Goal: Complete application form

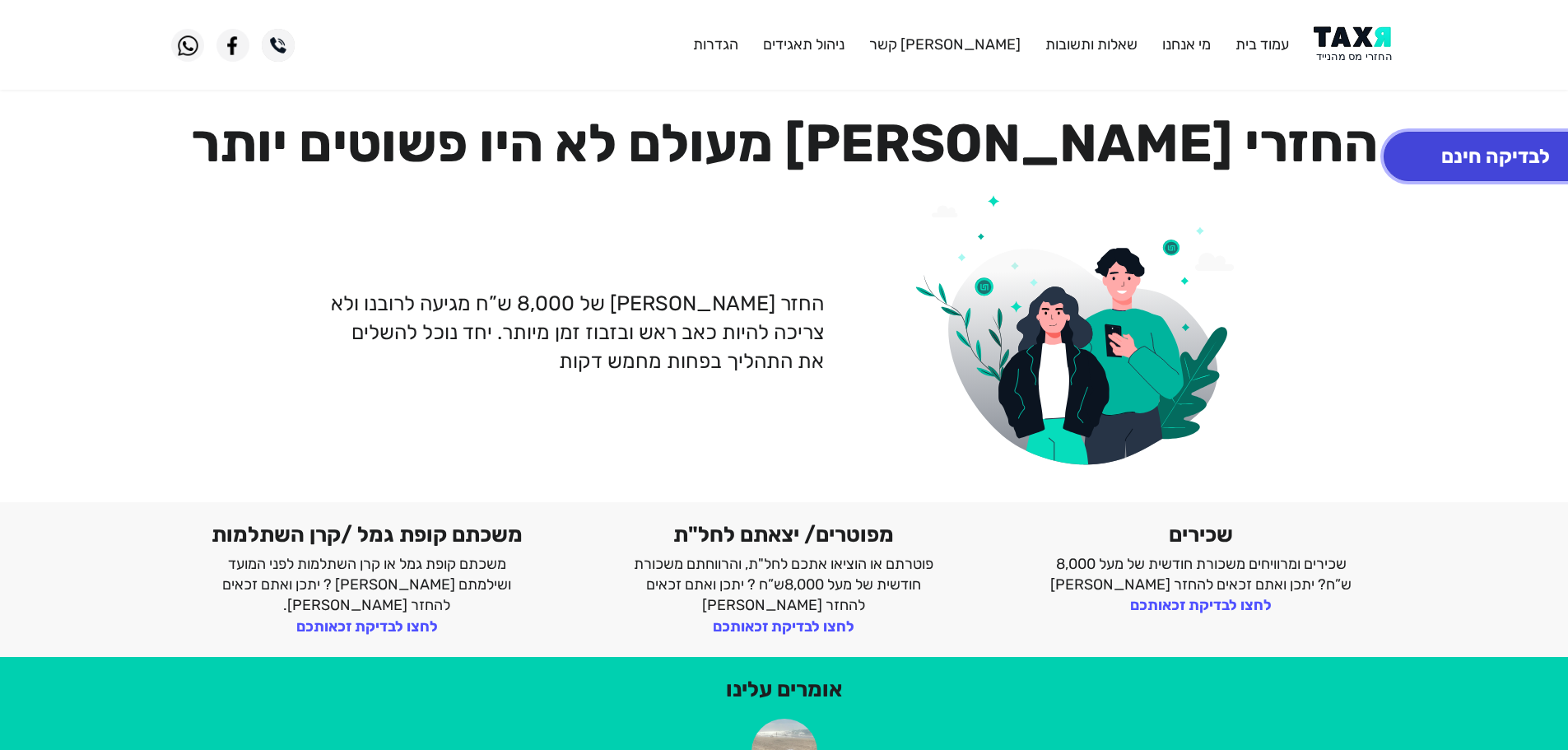
click at [1463, 145] on button "לבדיקה חינם" at bounding box center [1495, 156] width 223 height 50
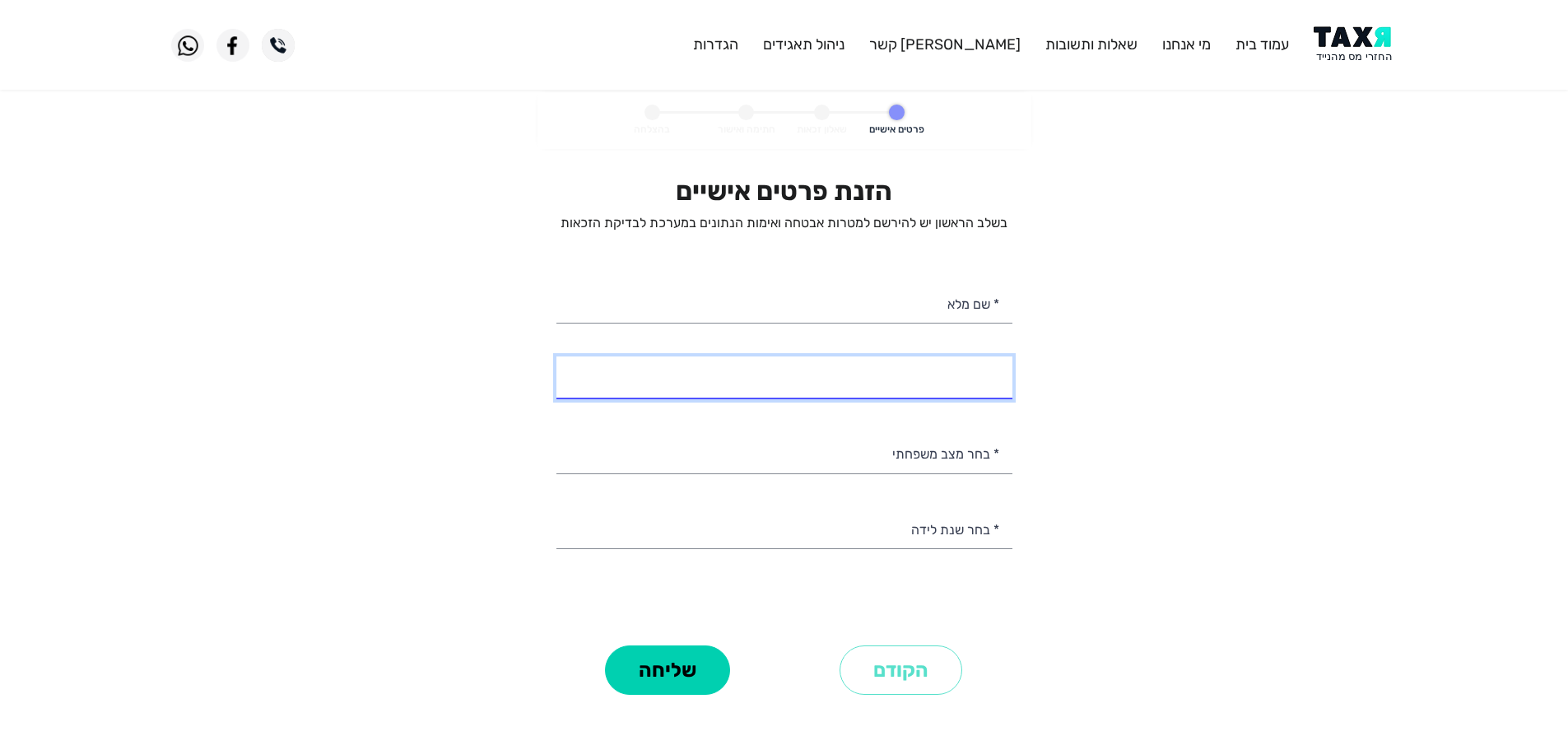
click at [992, 378] on input "* מספר טלפון" at bounding box center [784, 378] width 456 height 42
select select
type input "052-2623689"
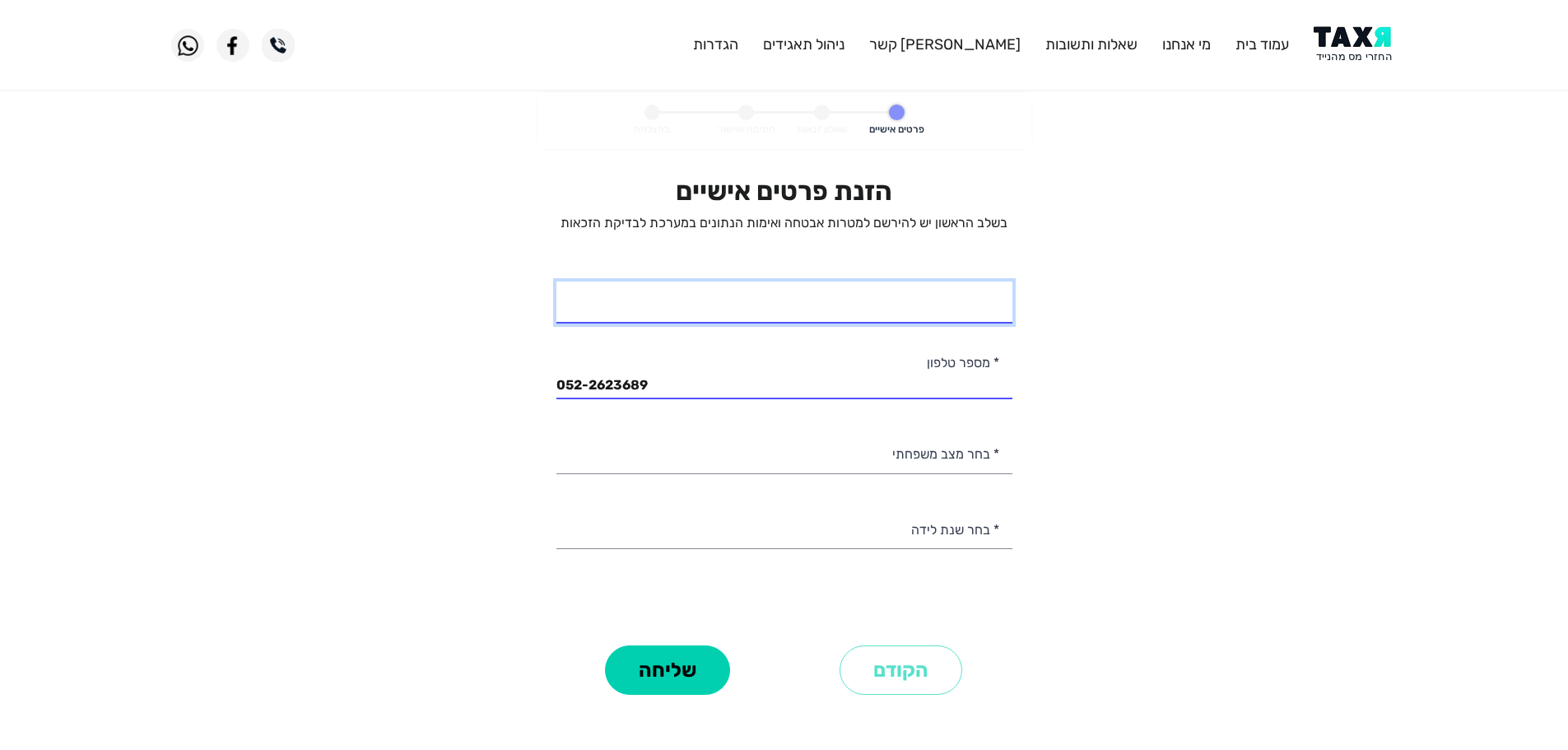
click at [875, 298] on input "* שם מלא" at bounding box center [784, 303] width 456 height 42
type input "[PERSON_NAME]"
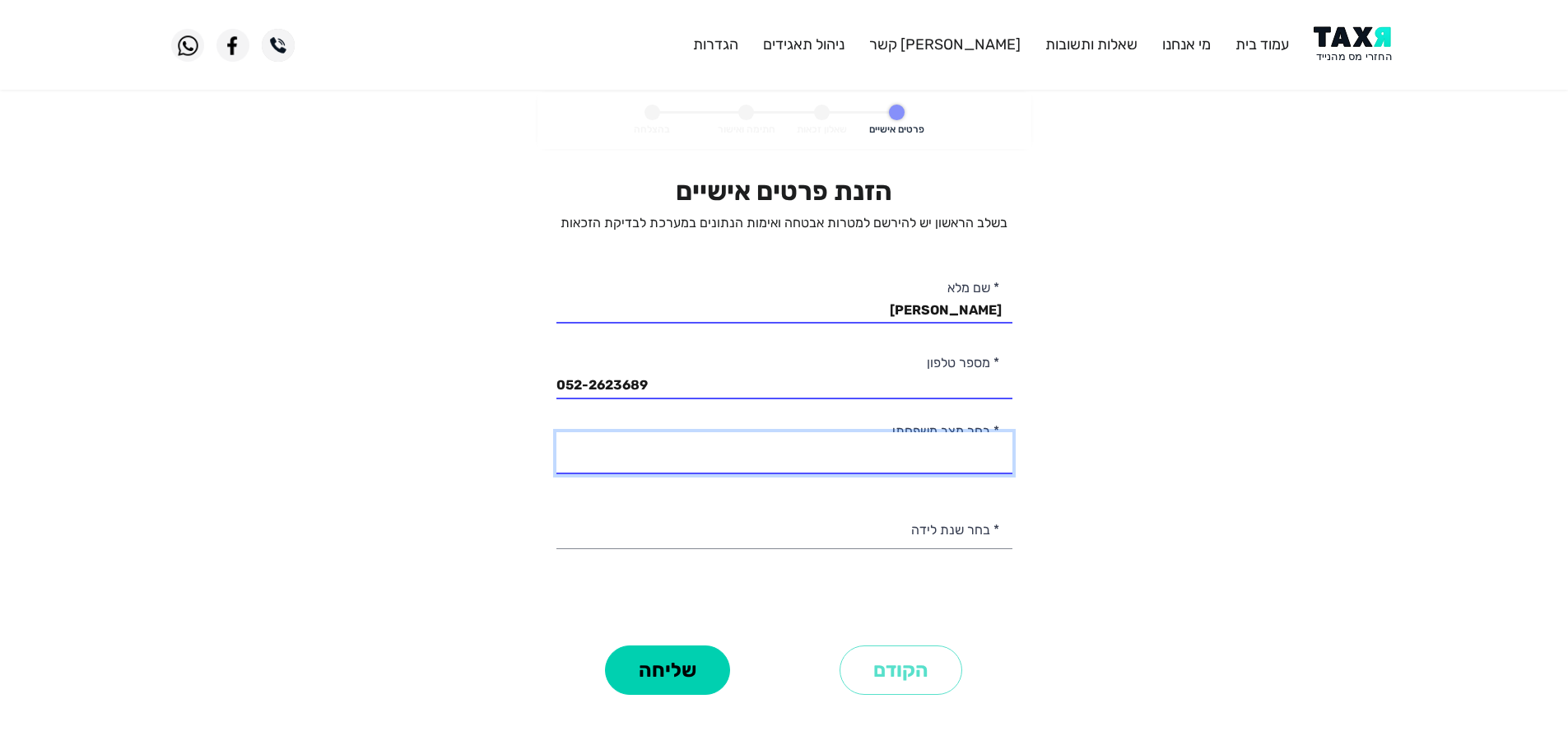
click at [965, 460] on select "רווק/ה נשוי/[PERSON_NAME]/ה אלמן/נה" at bounding box center [784, 454] width 456 height 42
select select "2: Married"
click at [556, 433] on select "רווק/ה נשוי/[PERSON_NAME]/ה אלמן/נה" at bounding box center [784, 454] width 456 height 42
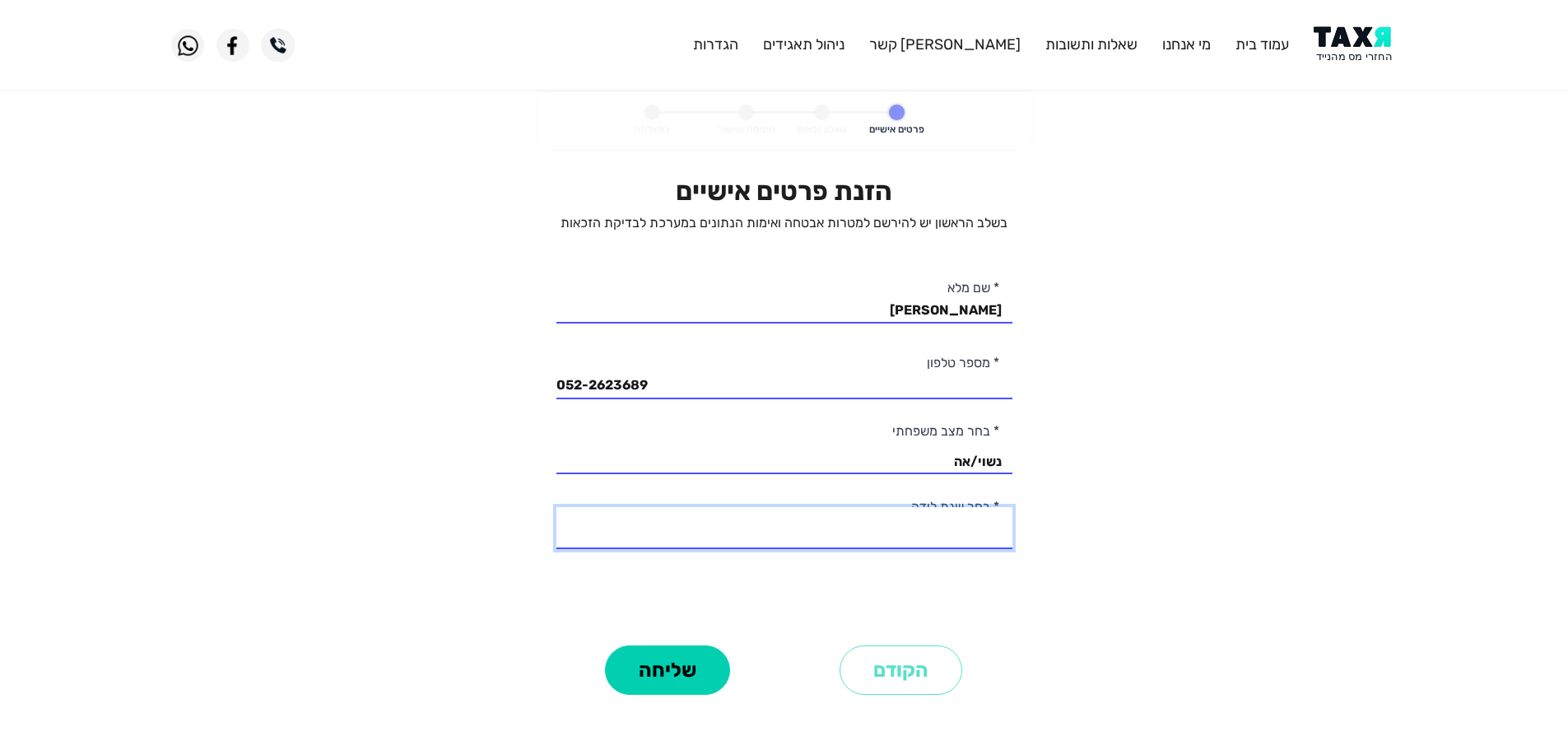
click at [977, 532] on select "2003 2002 2001 2000 1999 1998 1997 1996 1995 1994 1993 1992 1991 1990 1989 1988…" at bounding box center [784, 528] width 456 height 42
select select "16: 1988"
click at [556, 507] on select "2003 2002 2001 2000 1999 1998 1997 1996 1995 1994 1993 1992 1991 1990 1989 1988…" at bounding box center [784, 528] width 456 height 42
click at [1040, 464] on personal-details "פרטים אישיים שאלון זכאות חתימה ואישור בהצלחה הזנת פרטים אישיים בשלב הראשון יש ל…" at bounding box center [784, 419] width 1568 height 654
click at [987, 456] on select "רווק/ה נשוי/[PERSON_NAME]/ה אלמן/נה" at bounding box center [784, 454] width 456 height 42
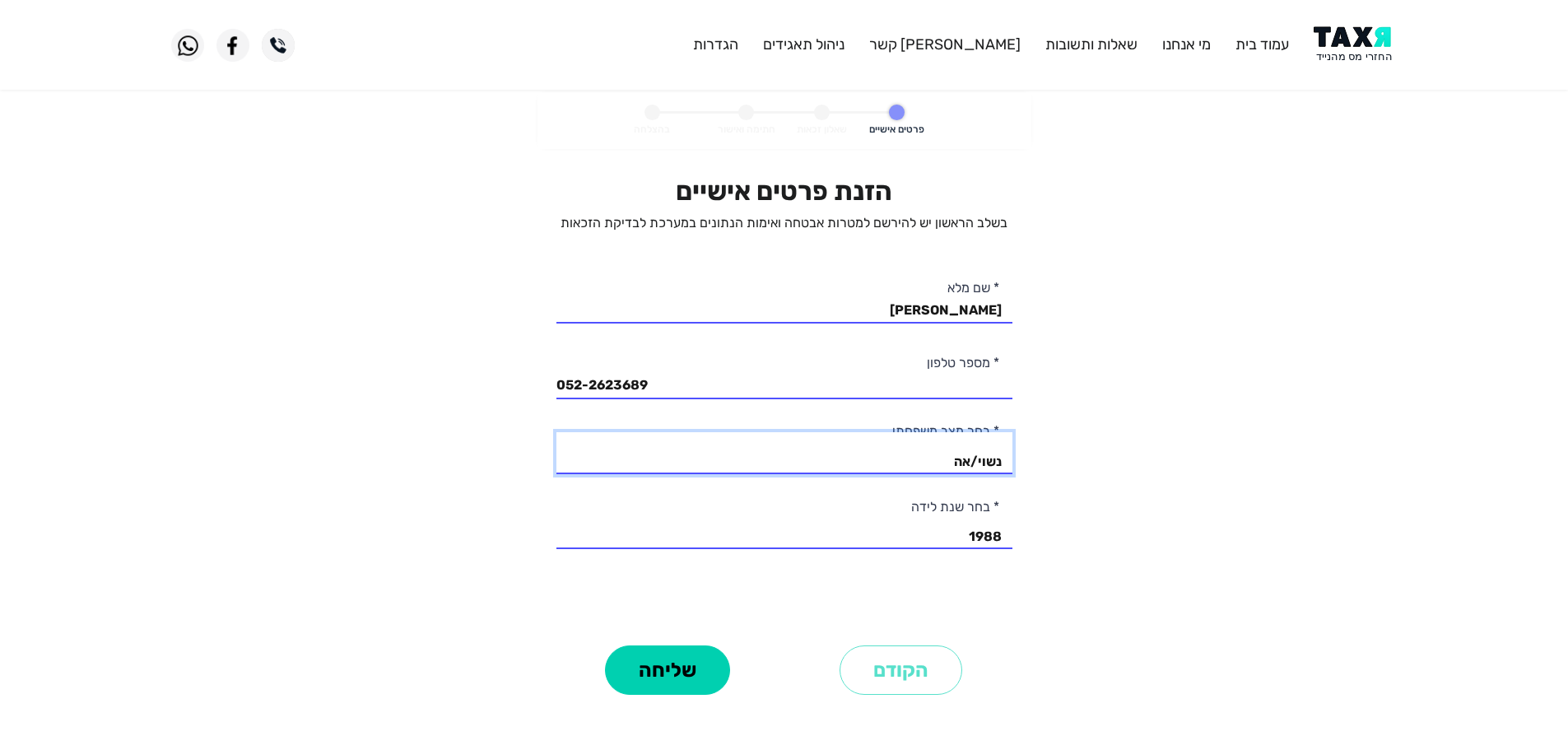
click at [556, 433] on select "רווק/ה נשוי/[PERSON_NAME]/ה אלמן/נה" at bounding box center [784, 454] width 456 height 42
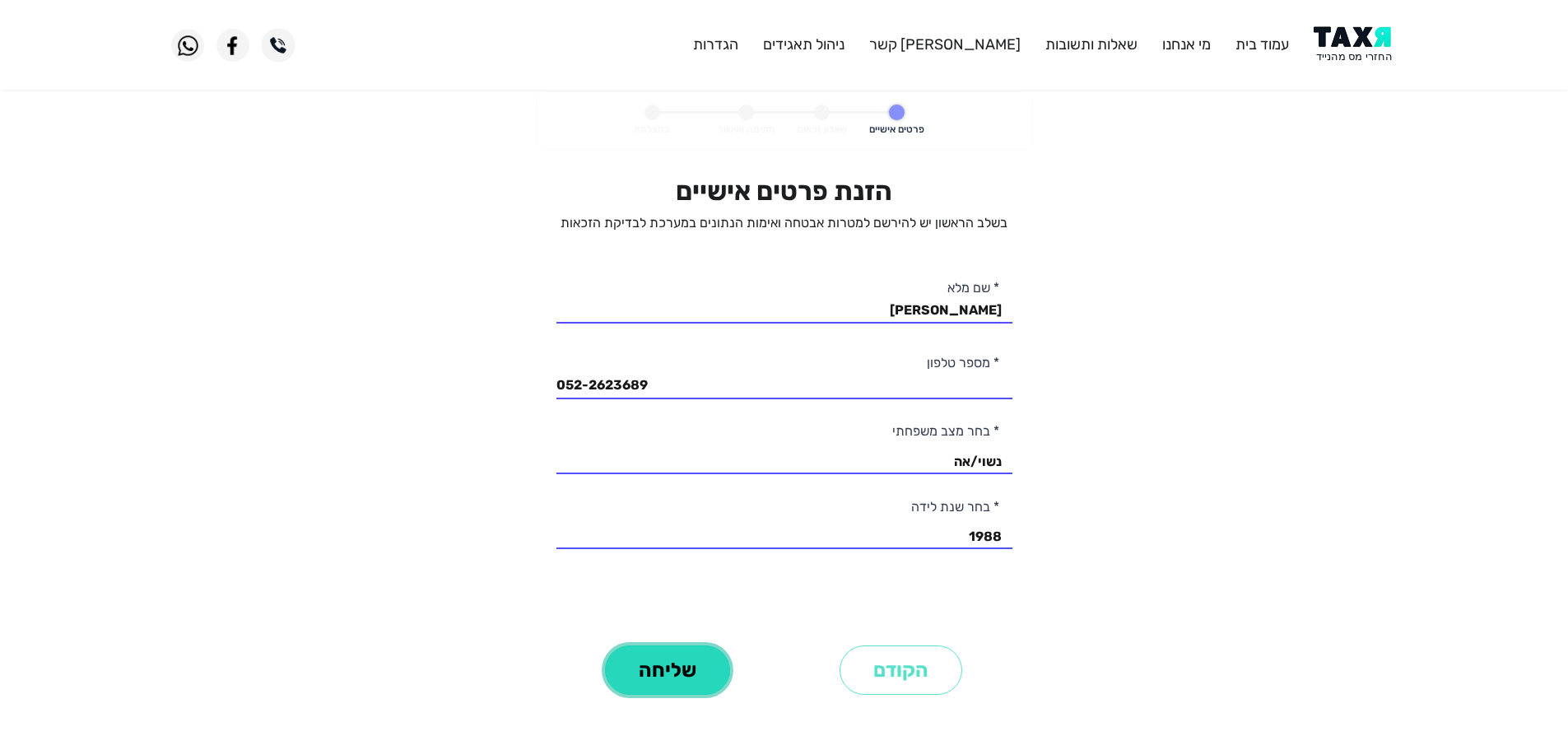
click at [627, 664] on button "שליחה" at bounding box center [668, 671] width 125 height 50
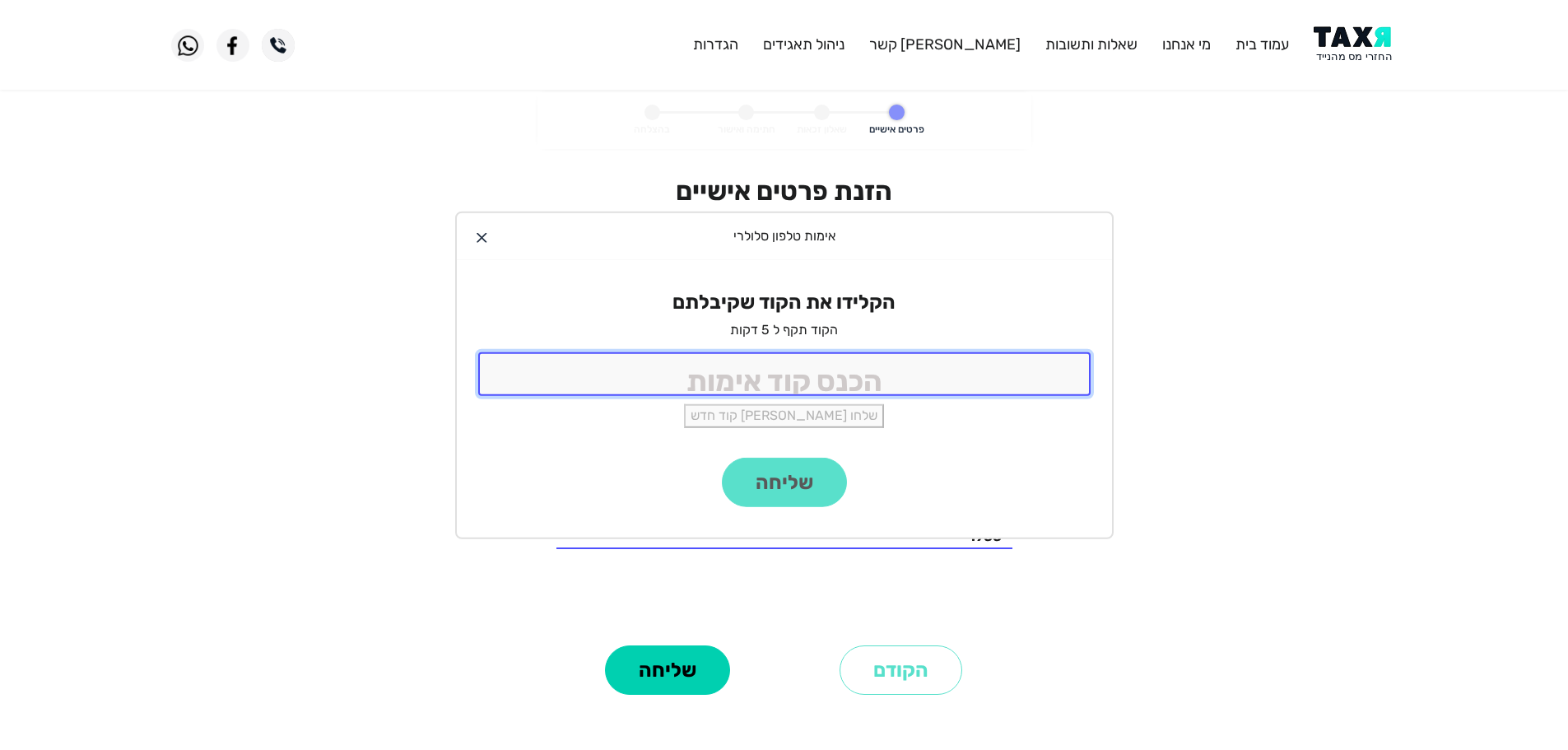
click at [847, 380] on input "tel" at bounding box center [784, 374] width 612 height 43
type input "9988"
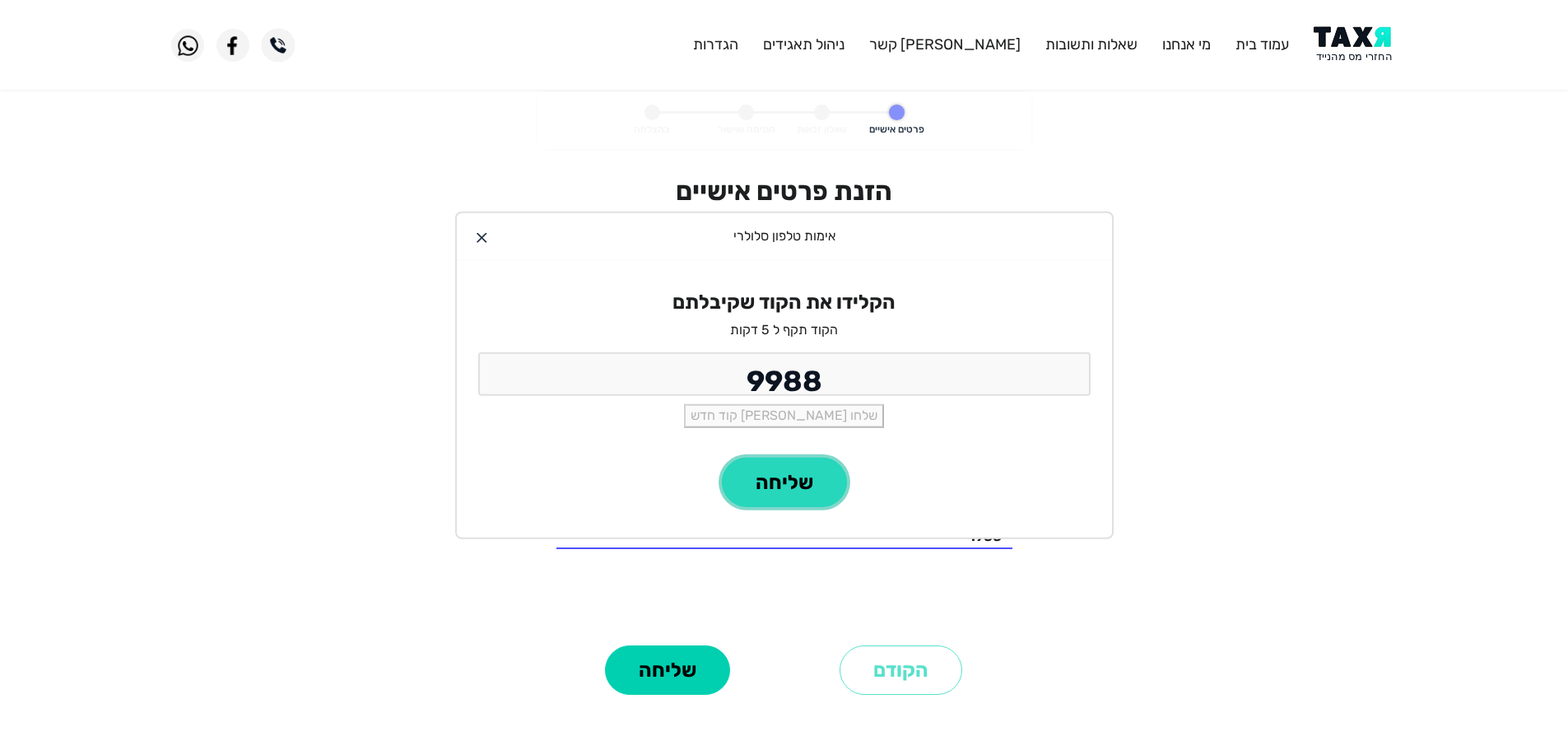
click at [825, 487] on button "שליחה" at bounding box center [784, 483] width 125 height 50
